Goal: Information Seeking & Learning: Learn about a topic

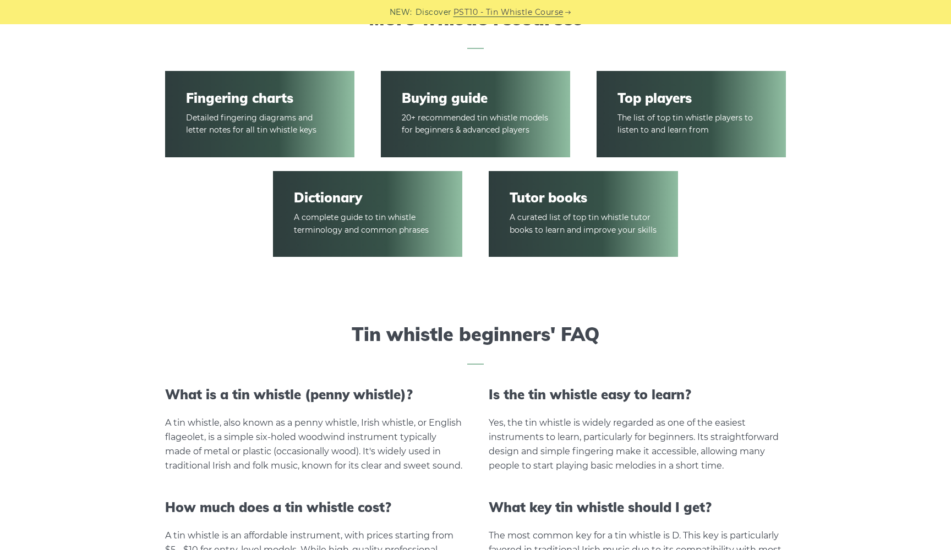
scroll to position [1647, 0]
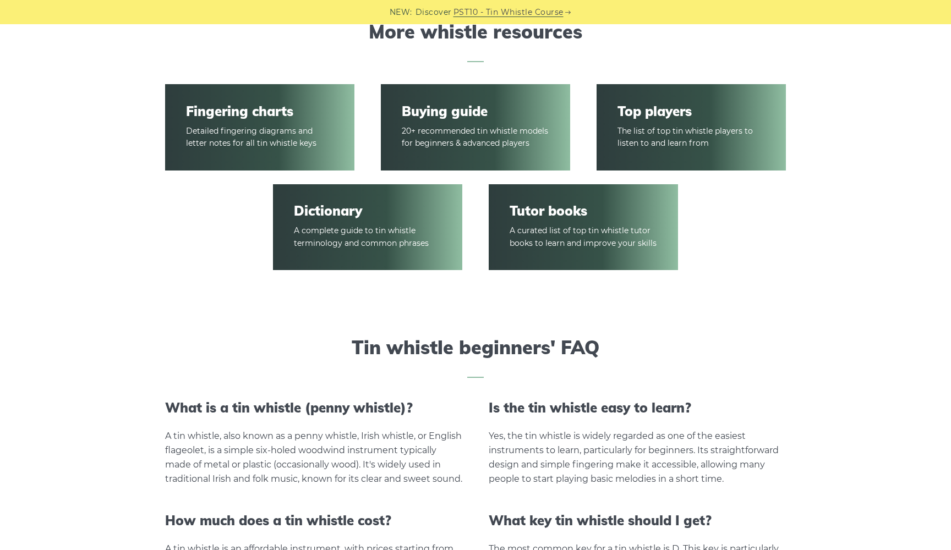
click at [284, 141] on article "Fingering charts Detailed fingering diagrams and letter notes for all tin whist…" at bounding box center [259, 127] width 189 height 87
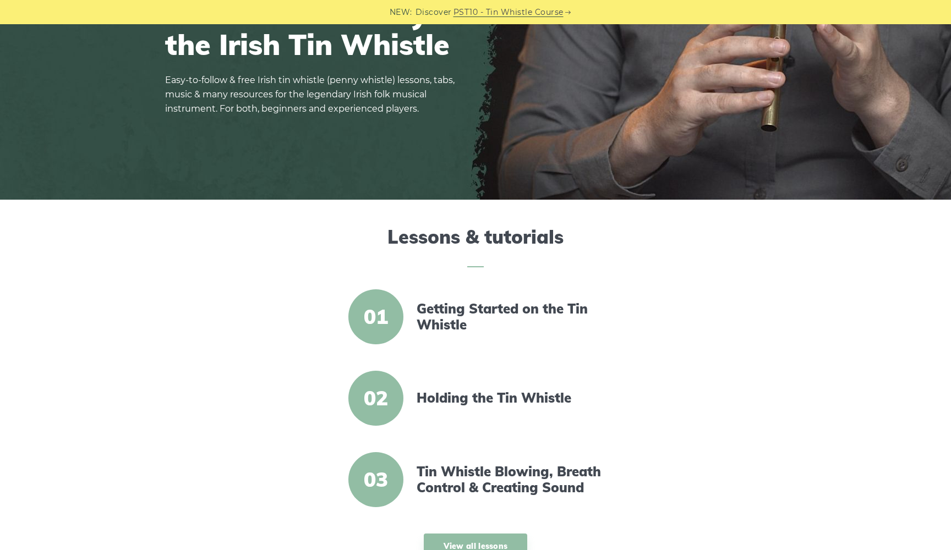
scroll to position [165, 0]
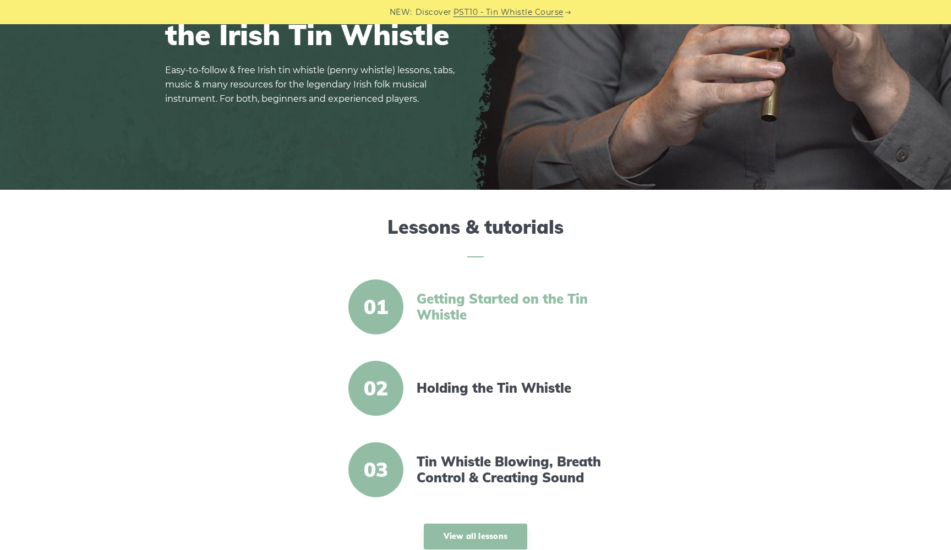
click at [472, 301] on link "Getting Started on the Tin Whistle" at bounding box center [511, 307] width 189 height 32
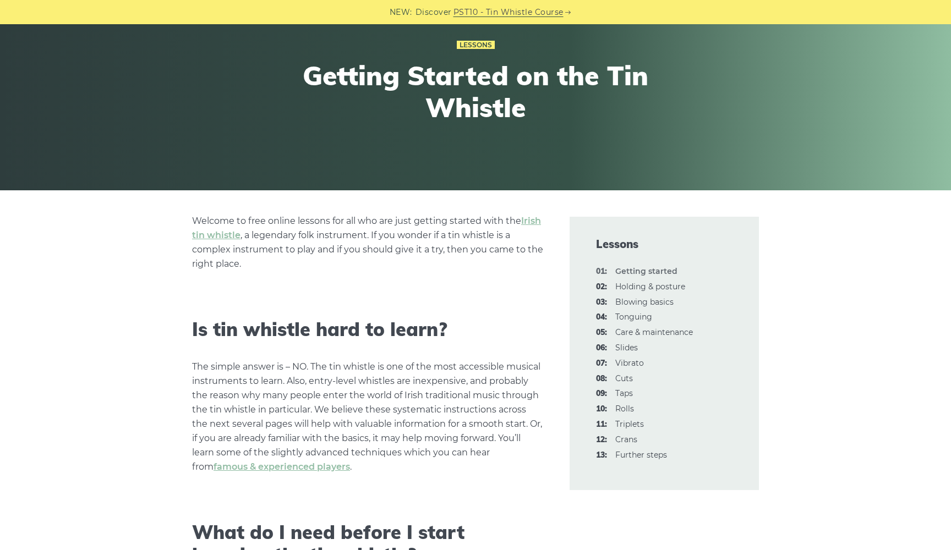
scroll to position [172, 0]
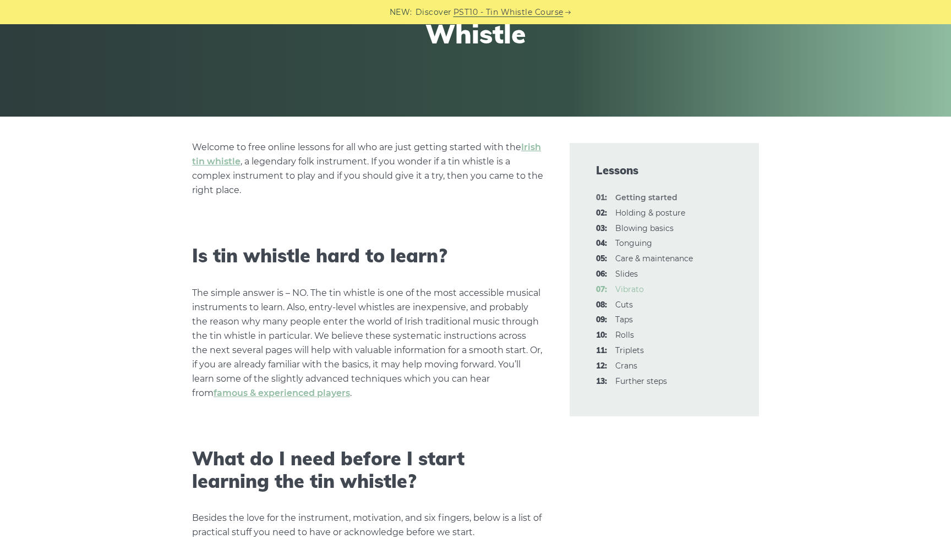
click at [637, 291] on link "07: Vibrato" at bounding box center [629, 290] width 29 height 10
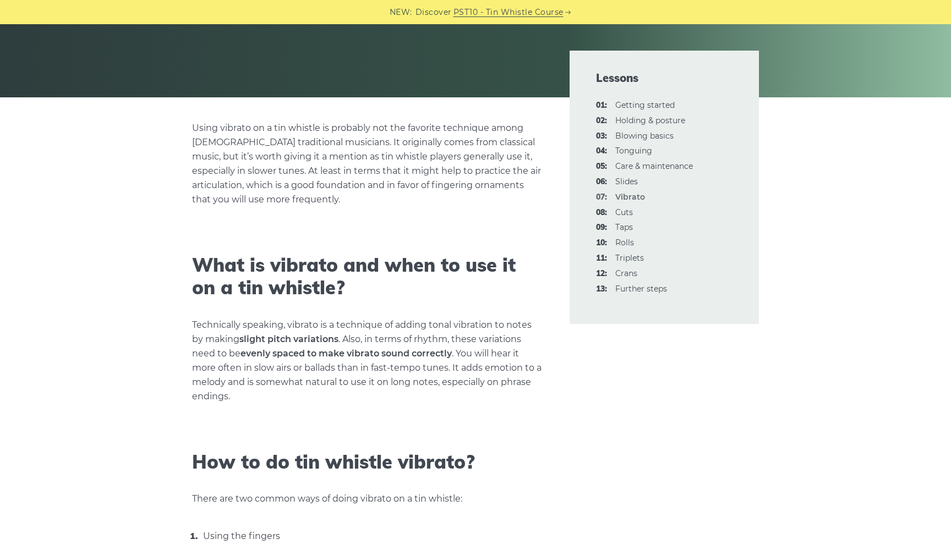
scroll to position [378, 0]
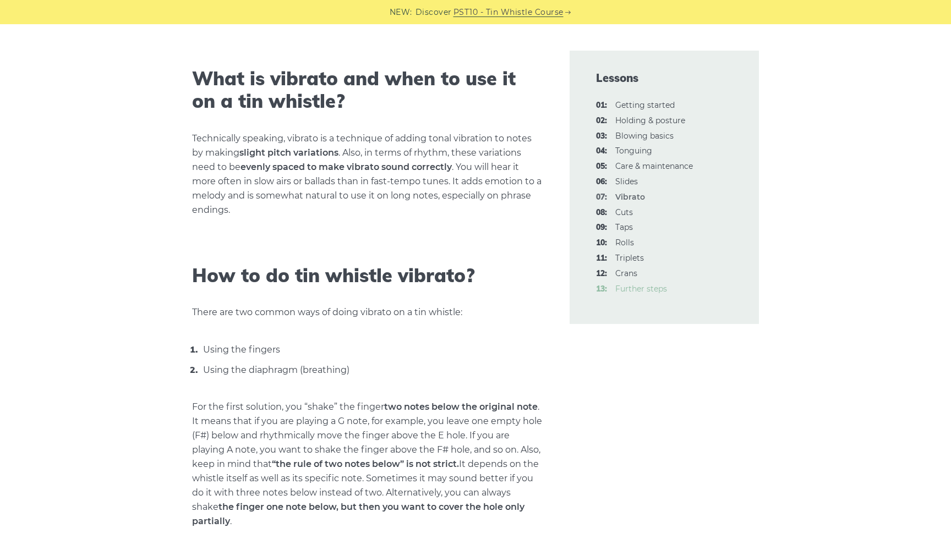
click at [642, 285] on link "13: Further steps" at bounding box center [641, 289] width 52 height 10
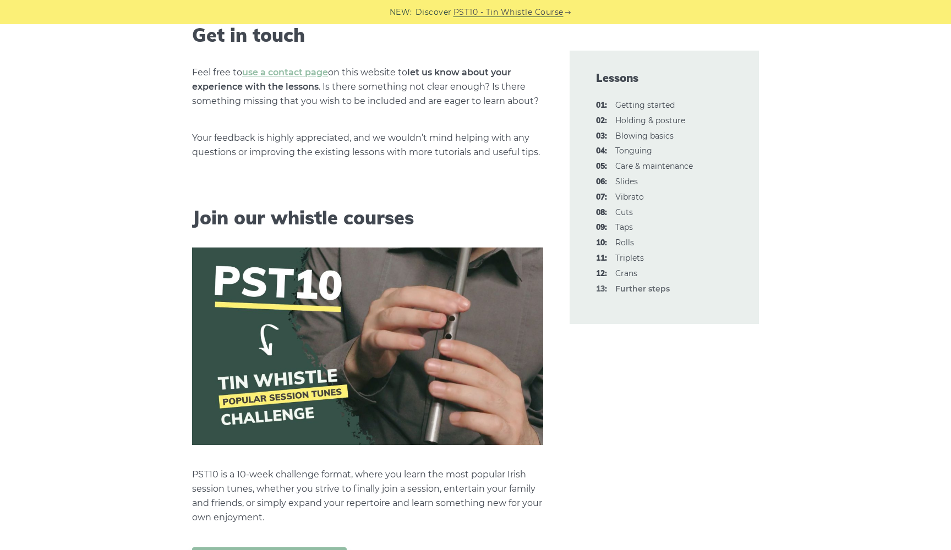
scroll to position [443, 0]
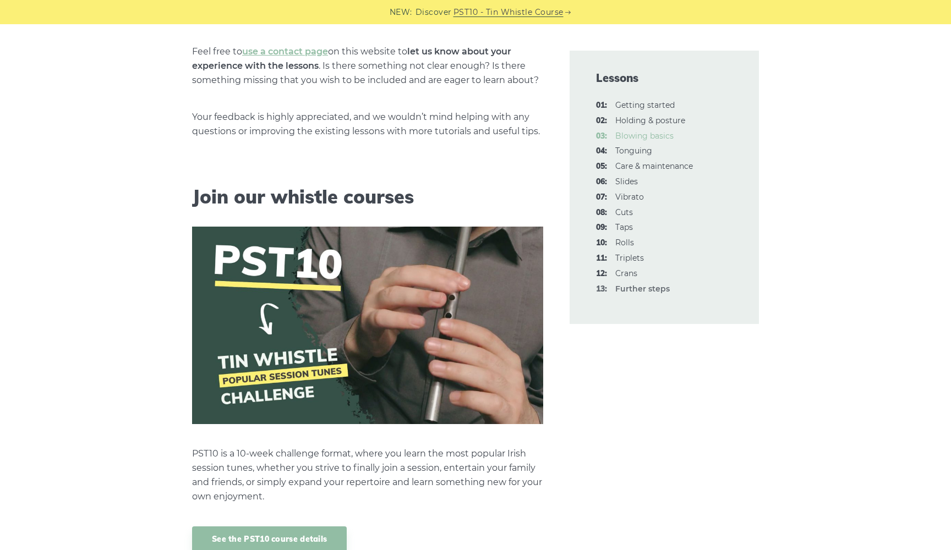
click at [640, 138] on link "03: Blowing basics" at bounding box center [644, 136] width 58 height 10
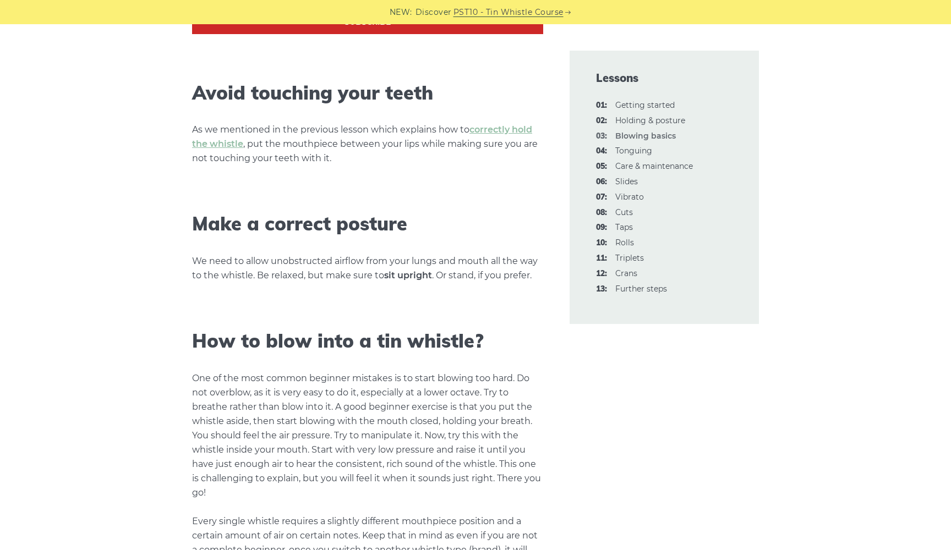
scroll to position [607, 0]
